Goal: Task Accomplishment & Management: Manage account settings

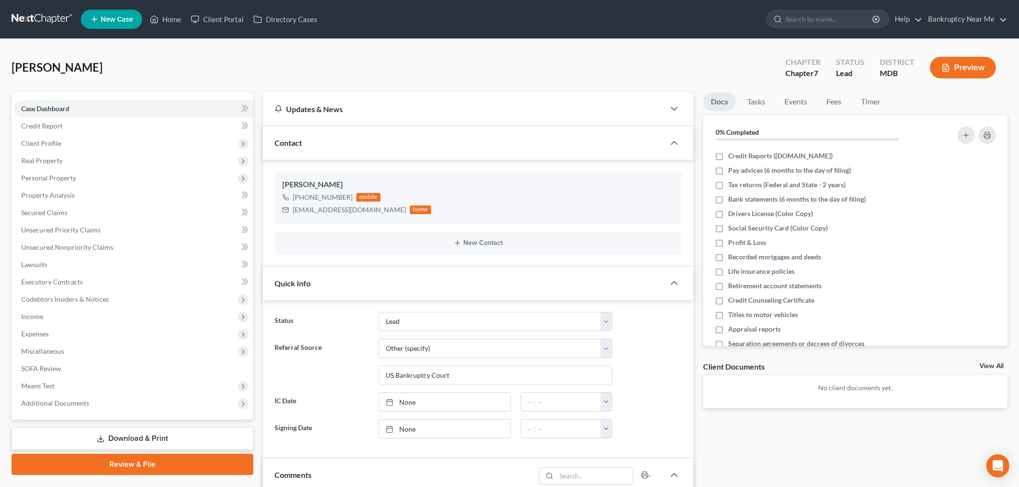
select select "10"
select select "6"
click at [26, 22] on link at bounding box center [43, 19] width 62 height 17
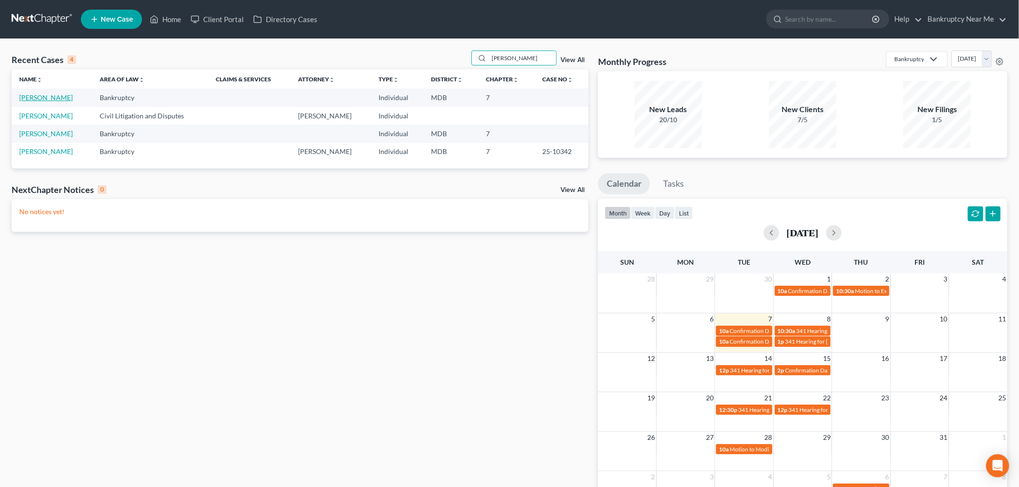
type input "emily"
click at [39, 98] on link "[PERSON_NAME]" at bounding box center [45, 97] width 53 height 8
select select "4"
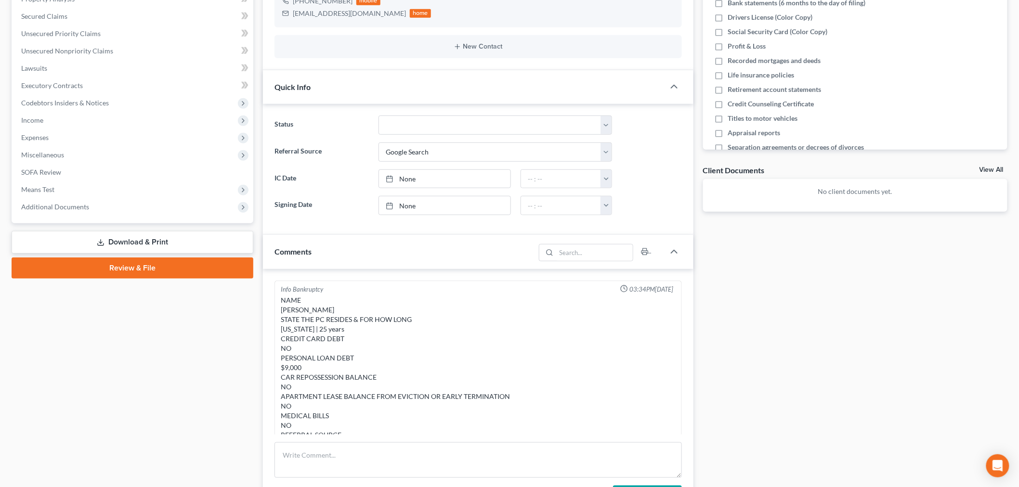
scroll to position [267, 0]
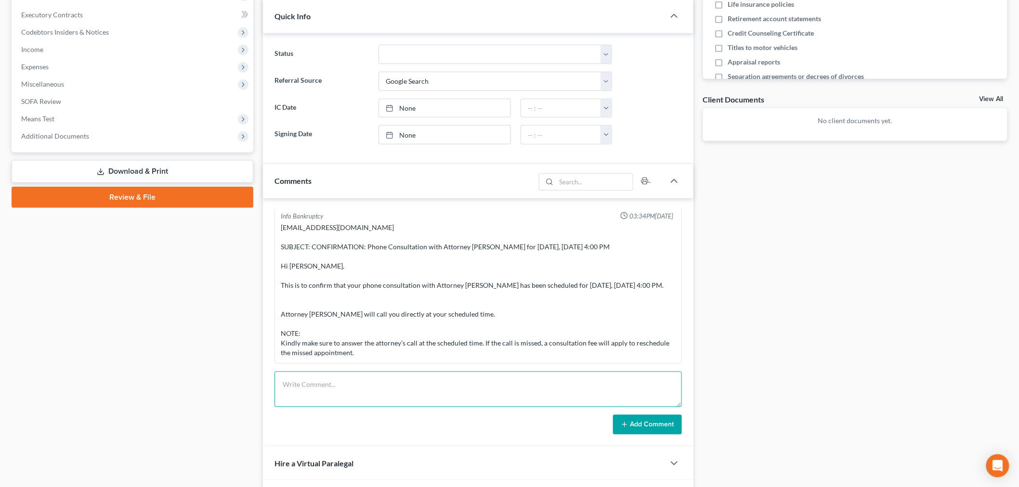
click at [494, 391] on textarea at bounding box center [477, 390] width 407 height 36
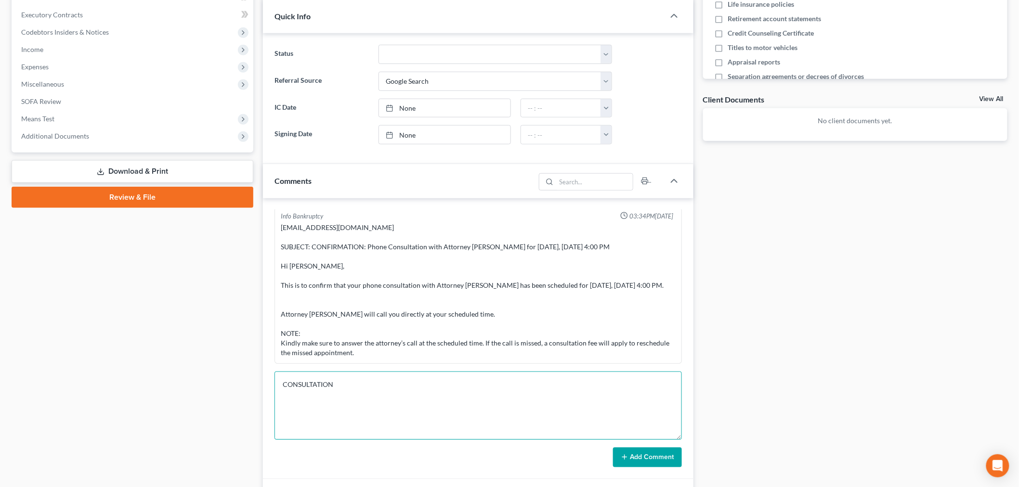
drag, startPoint x: 679, startPoint y: 412, endPoint x: 710, endPoint y: 512, distance: 105.1
click at [710, 487] on html "Home New Case Client Portal Directory Cases Bankruptcy Near Me iris@bankruptcyn…" at bounding box center [509, 175] width 1019 height 885
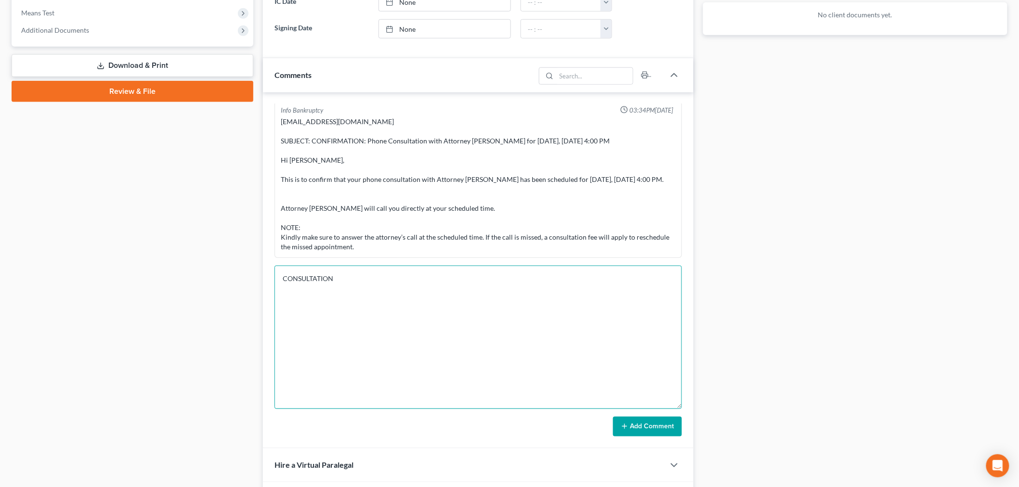
scroll to position [374, 0]
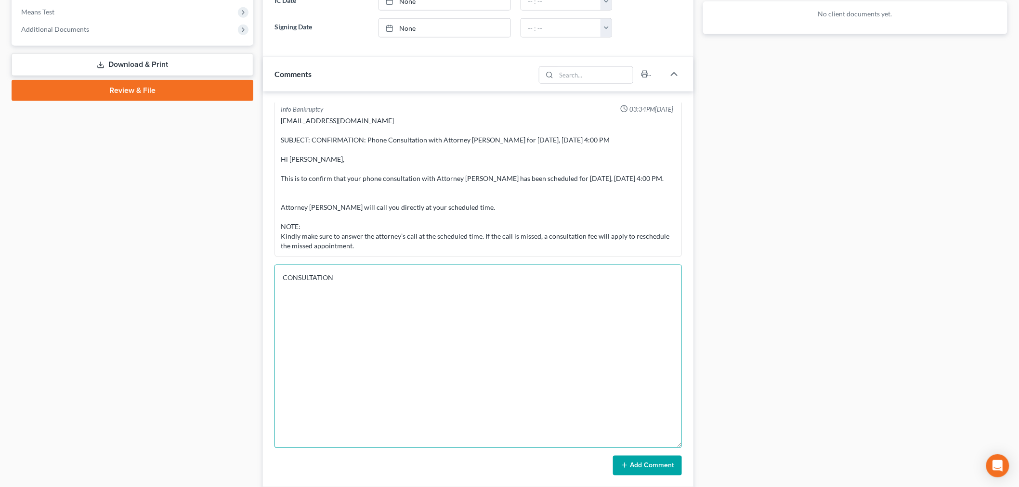
drag, startPoint x: 679, startPoint y: 405, endPoint x: 719, endPoint y: 483, distance: 87.4
click at [718, 483] on div "Updates & News × Maryland District Notes: Take a look at NextChapter's District…" at bounding box center [635, 153] width 754 height 871
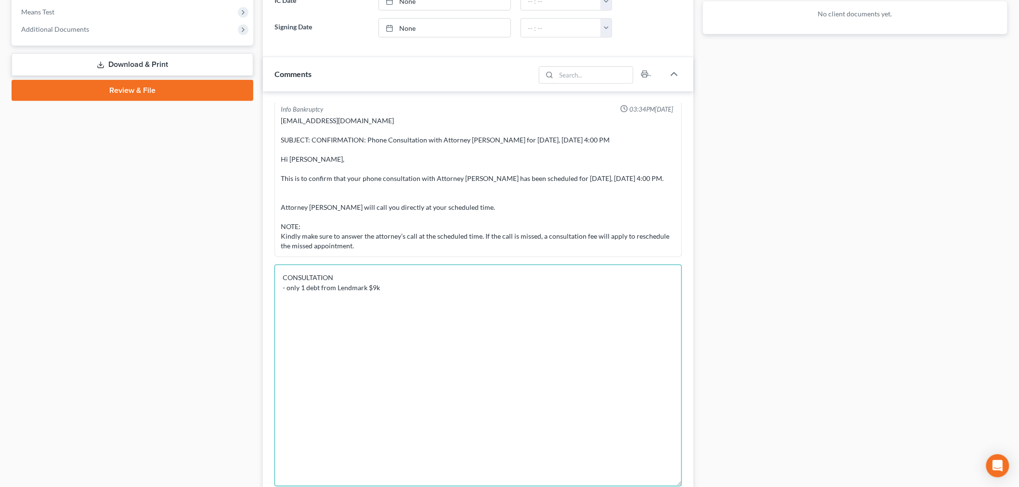
click at [382, 287] on textarea "CONSULTATION - only 1 debt from Lendmark $9k" at bounding box center [477, 376] width 407 height 222
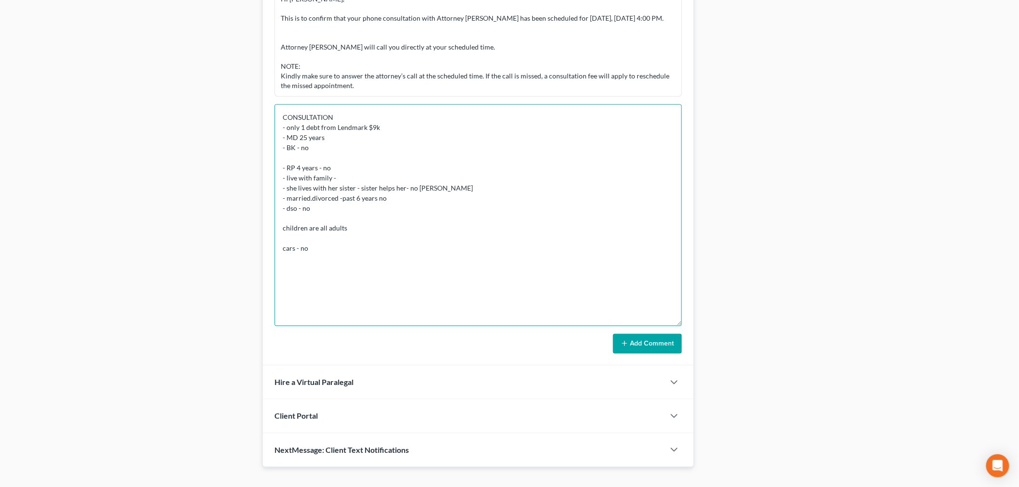
scroll to position [535, 0]
click at [490, 267] on textarea "CONSULTATION - only 1 debt from Lendmark $9k - MD 25 years - BK - no - RP 4 yea…" at bounding box center [477, 215] width 407 height 222
click at [482, 279] on textarea "CONSULTATION - only 1 debt from Lendmark $9k - MD 25 years - BK - no - RP 4 yea…" at bounding box center [477, 215] width 407 height 222
click at [466, 279] on textarea "CONSULTATION - only 1 debt from Lendmark $9k - MD 25 years - BK - no - RP 4 yea…" at bounding box center [477, 215] width 407 height 222
click at [503, 288] on textarea "CONSULTATION - only 1 debt from Lendmark $9k - MD 25 years - BK - no - RP 4 yea…" at bounding box center [477, 215] width 407 height 222
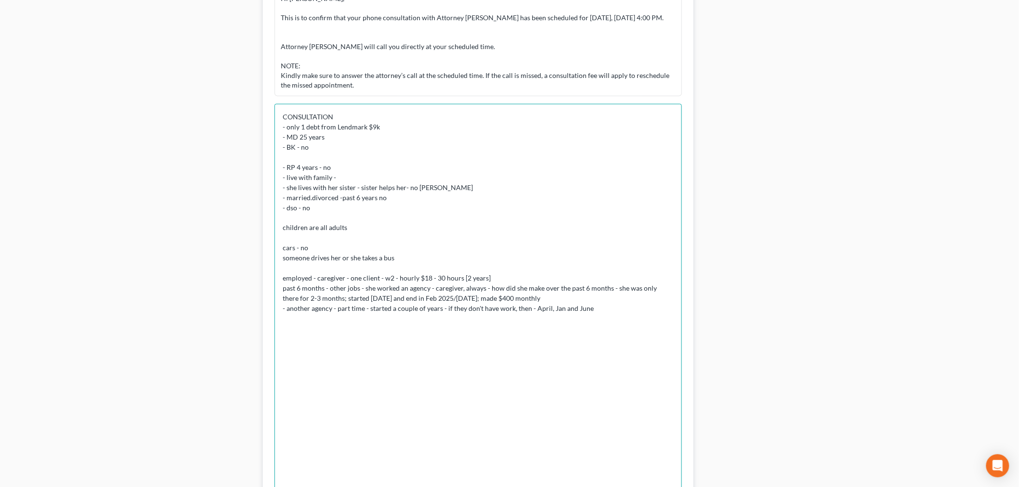
drag, startPoint x: 673, startPoint y: 323, endPoint x: 672, endPoint y: 509, distance: 186.4
click at [672, 487] on html "Home New Case Client Portal Directory Cases Bankruptcy Near Me iris@bankruptcyn…" at bounding box center [509, 79] width 1019 height 1228
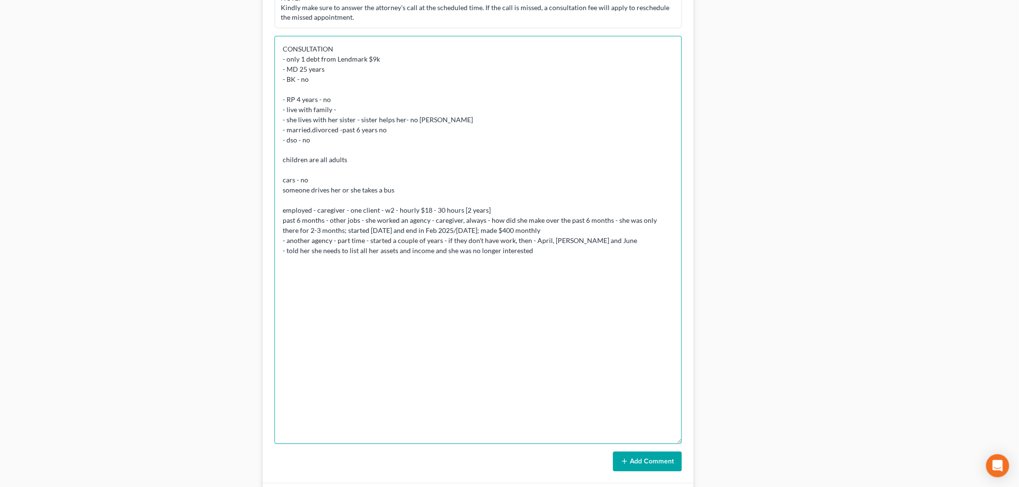
scroll to position [642, 0]
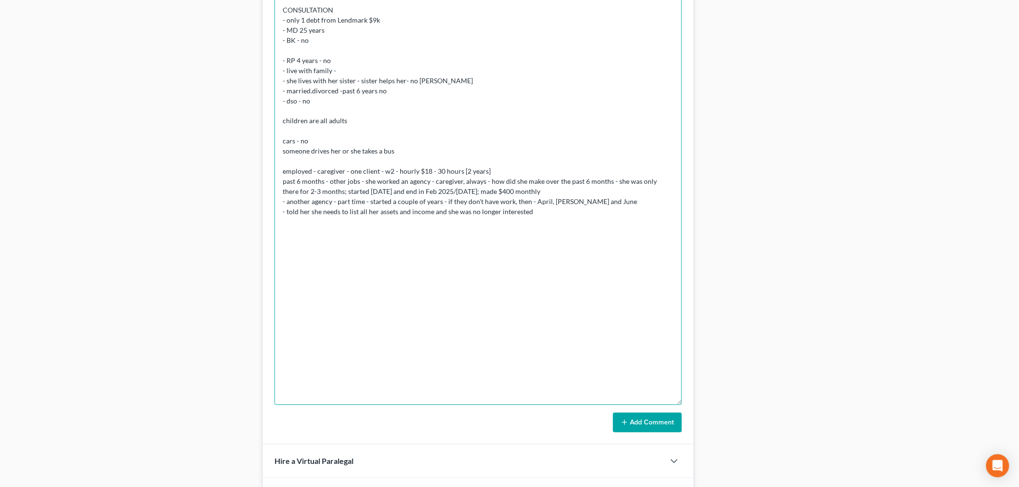
type textarea "CONSULTATION - only 1 debt from Lendmark $9k - MD 25 years - BK - no - RP 4 yea…"
click at [652, 416] on button "Add Comment" at bounding box center [647, 423] width 69 height 20
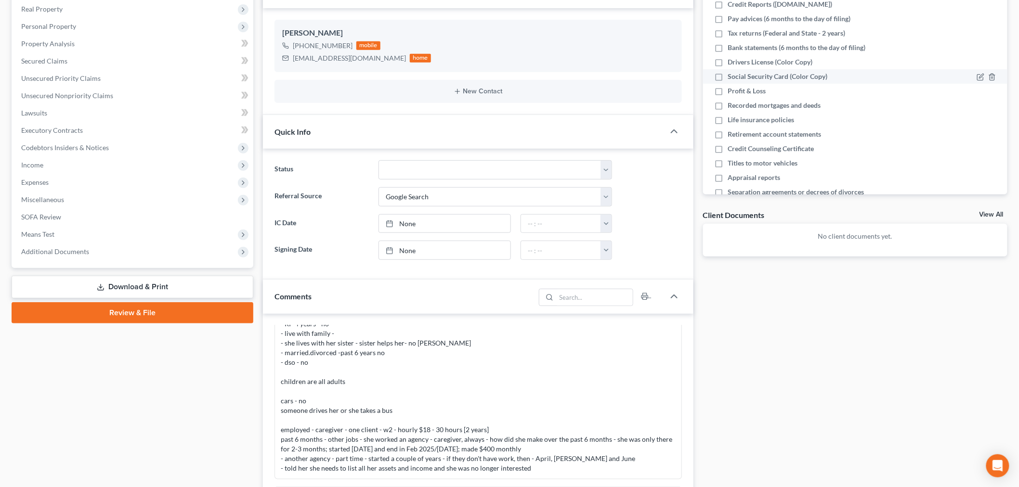
scroll to position [0, 0]
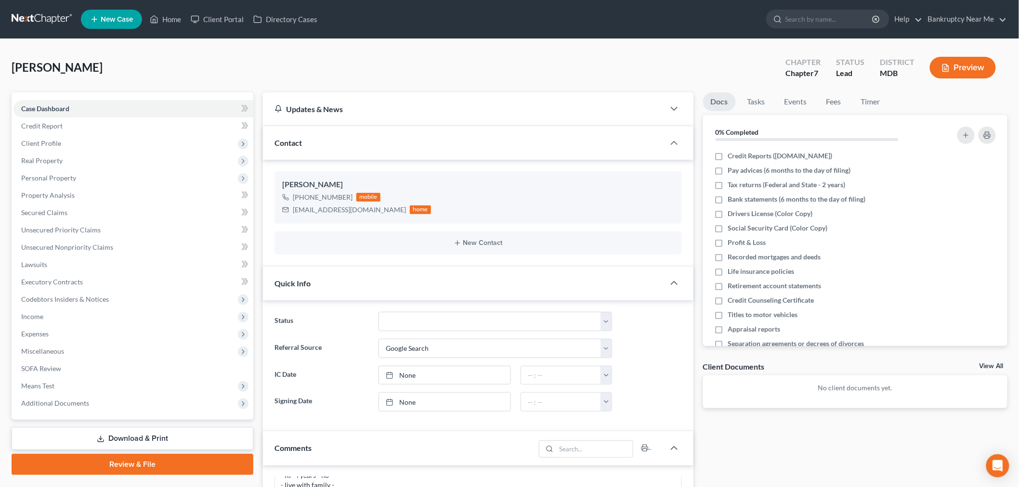
click at [27, 11] on link at bounding box center [43, 19] width 62 height 17
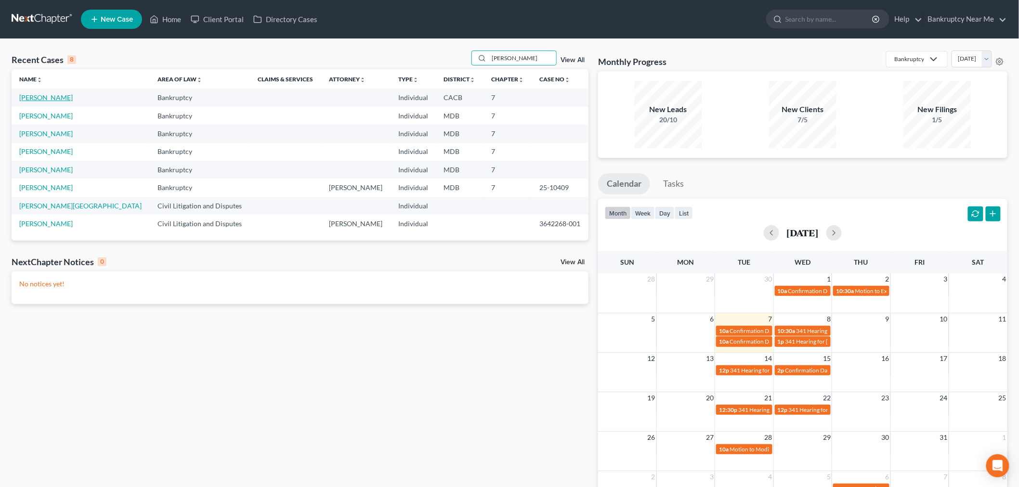
type input "[PERSON_NAME]"
click at [48, 98] on link "[PERSON_NAME]" at bounding box center [45, 97] width 53 height 8
select select "6"
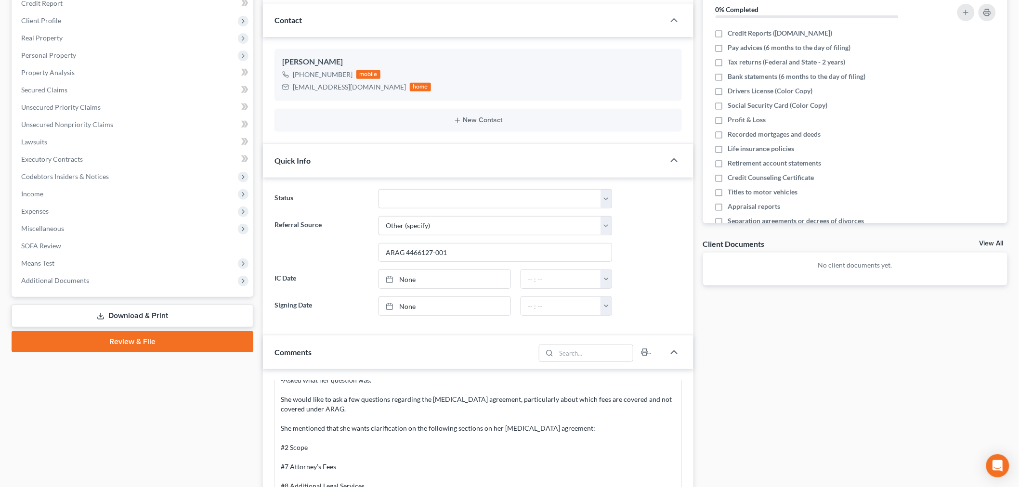
scroll to position [374, 0]
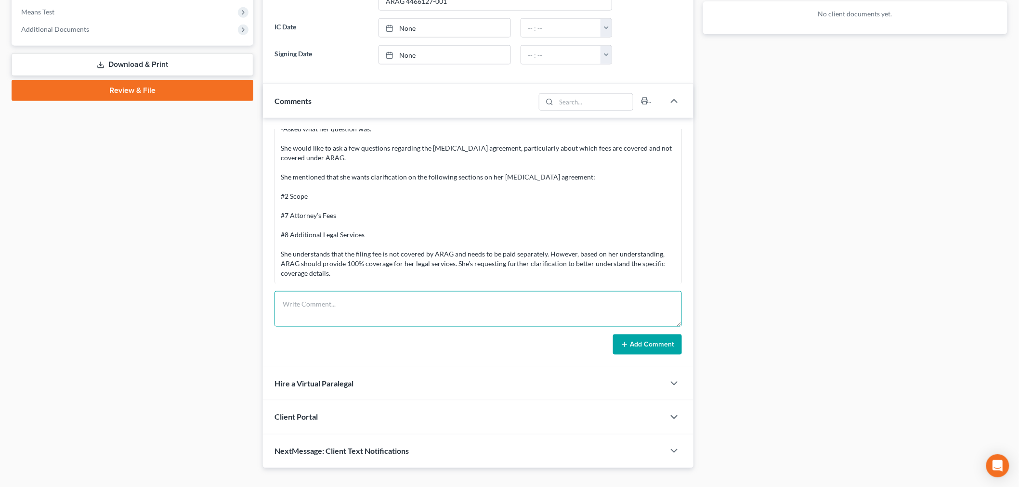
click at [425, 305] on textarea at bounding box center [477, 309] width 407 height 36
paste textarea "From: [PERSON_NAME] <[PERSON_NAME][EMAIL_ADDRESS][DOMAIN_NAME]> Sent: [DATE] 4:…"
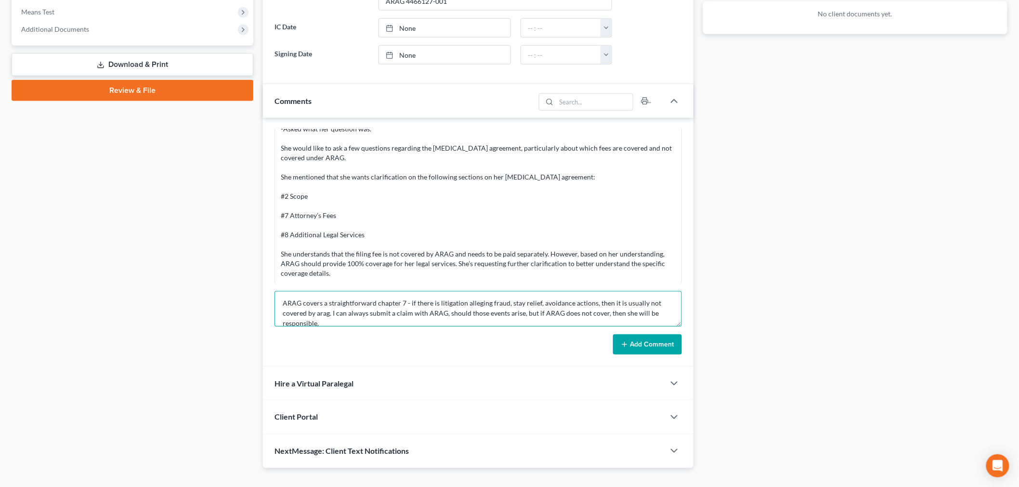
type textarea "From: [PERSON_NAME] <[PERSON_NAME][EMAIL_ADDRESS][DOMAIN_NAME]> Sent: [DATE] 4:…"
click at [624, 346] on icon at bounding box center [625, 345] width 8 height 8
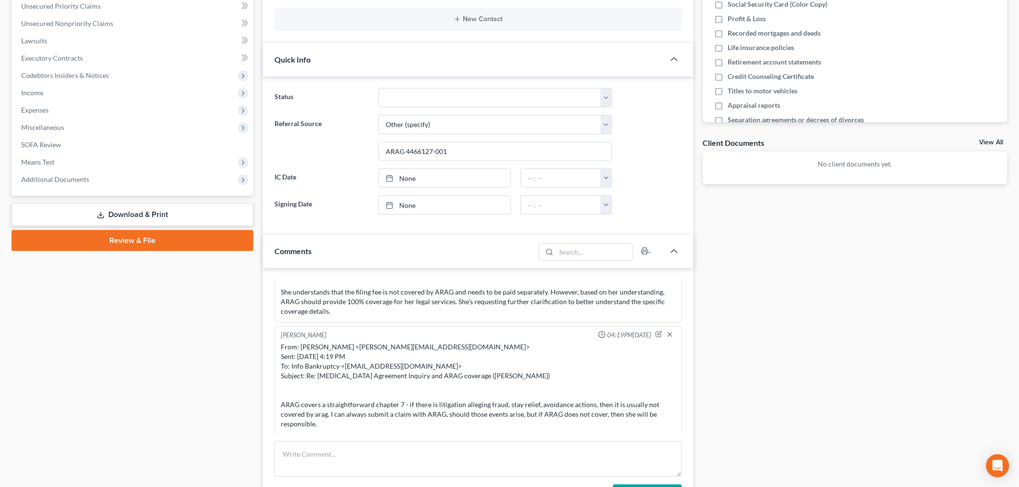
scroll to position [0, 0]
